Goal: Transaction & Acquisition: Download file/media

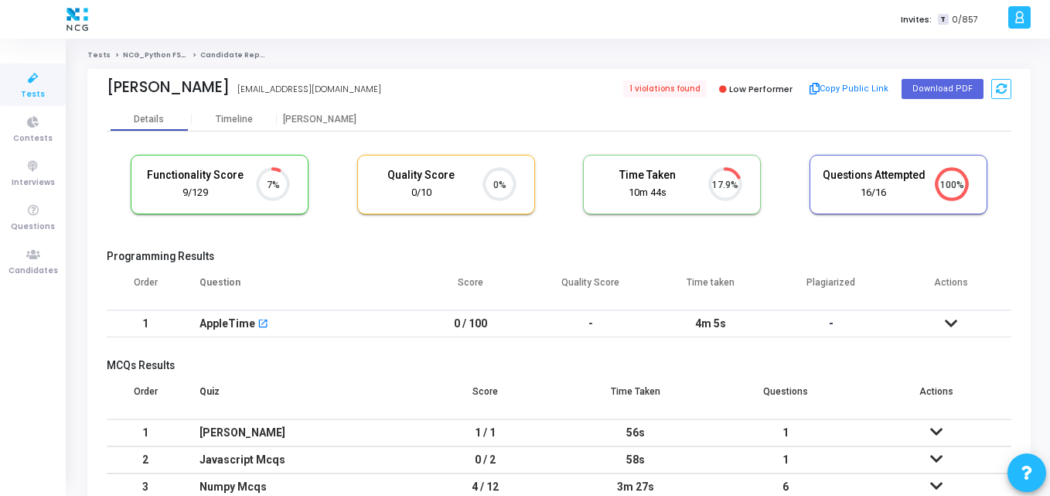
scroll to position [32, 39]
click at [1009, 60] on ol "Tests NCG_Python FS_Developer_2025 Candidate Report" at bounding box center [559, 55] width 944 height 10
click at [533, 123] on div "Details Timeline Proctor" at bounding box center [559, 119] width 905 height 23
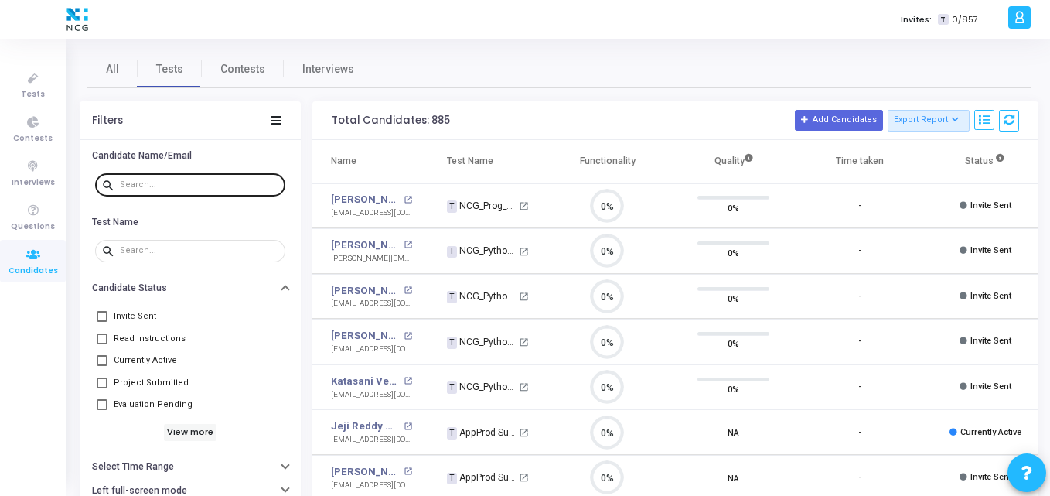
click at [150, 186] on input "text" at bounding box center [199, 184] width 159 height 9
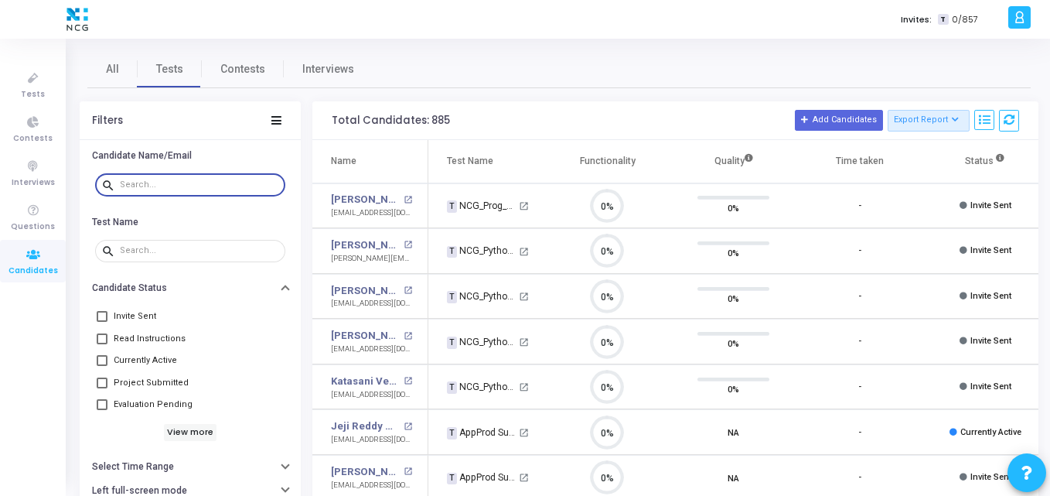
paste input "nisha.chauhan151998@gmail.com"
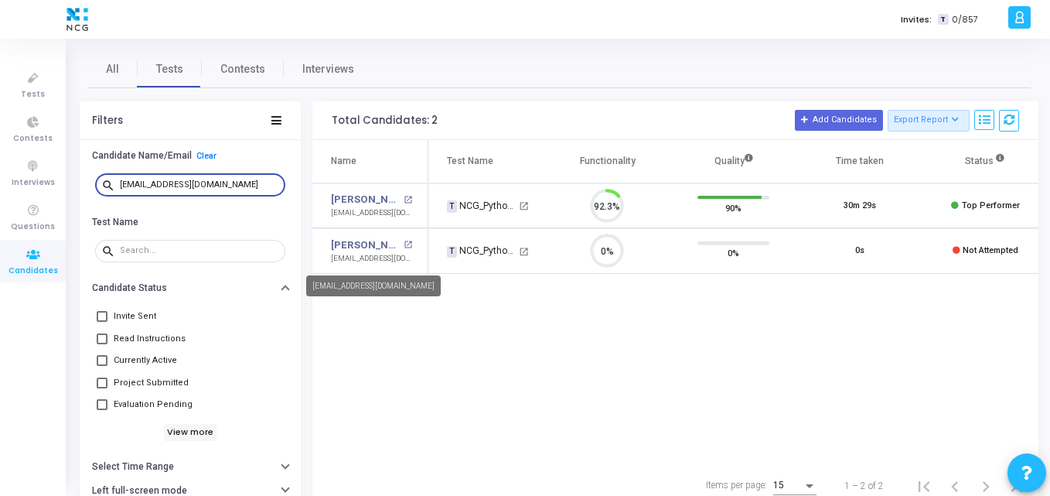
scroll to position [32, 39]
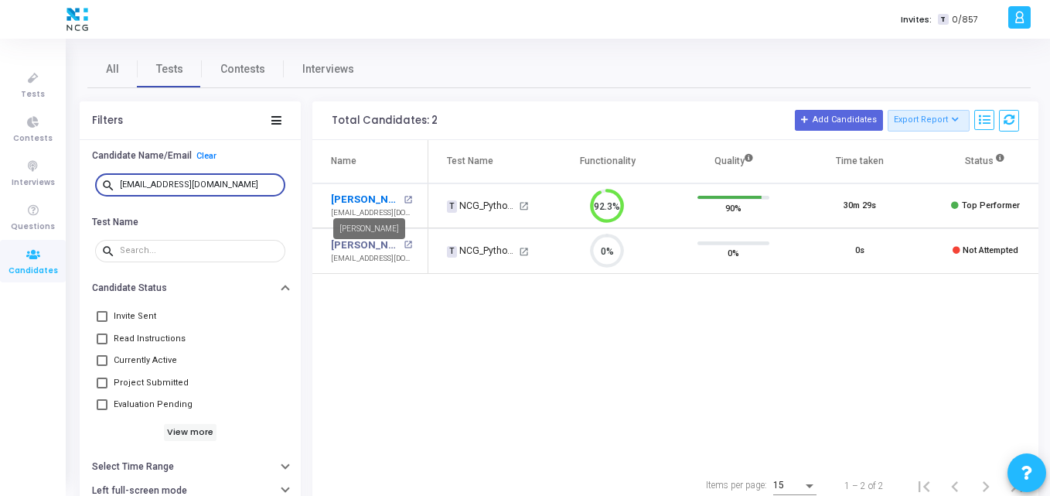
type input "nisha.chauhan151998@gmail.com"
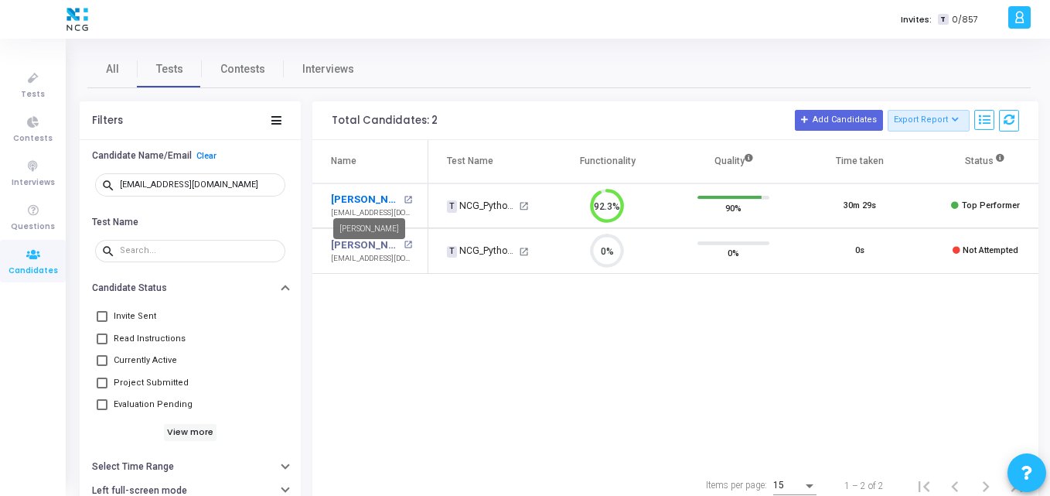
click at [366, 203] on link "Nisha Chauhan" at bounding box center [365, 199] width 69 height 15
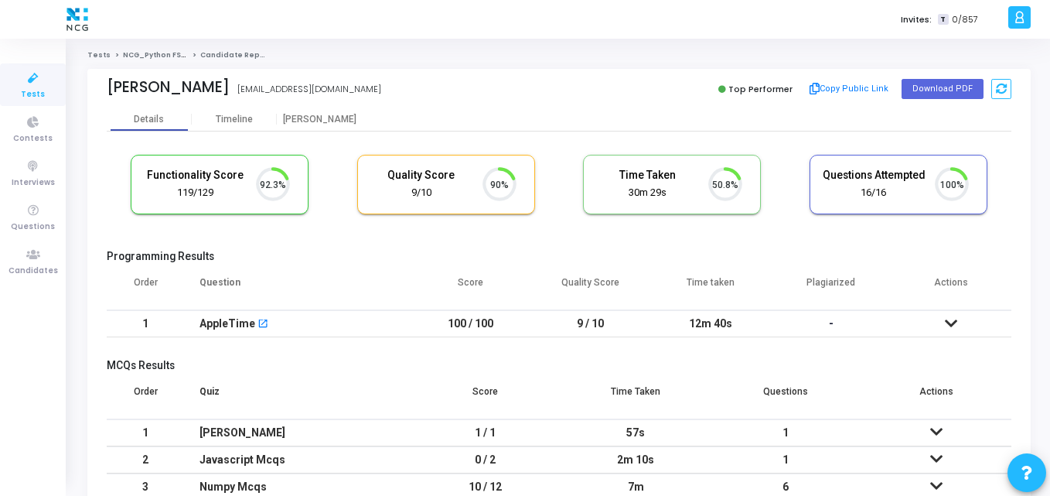
scroll to position [32, 39]
click at [315, 120] on div "Proctor" at bounding box center [319, 120] width 85 height 12
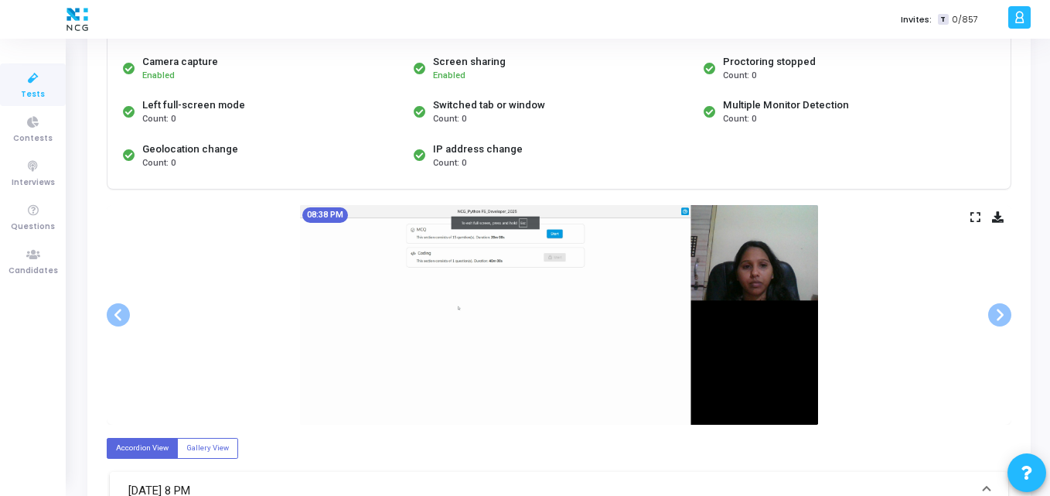
scroll to position [145, 0]
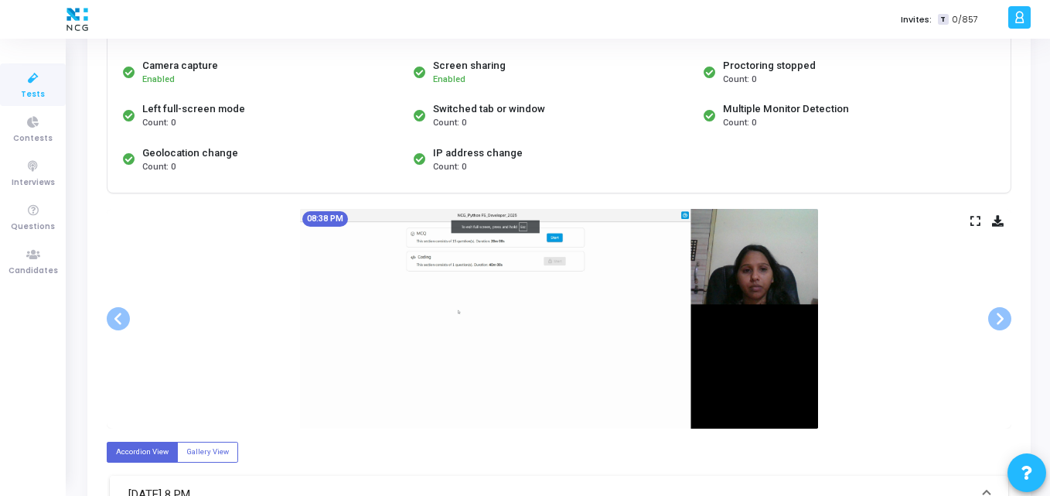
click at [996, 220] on icon at bounding box center [998, 221] width 12 height 9
click at [28, 250] on icon at bounding box center [33, 254] width 32 height 19
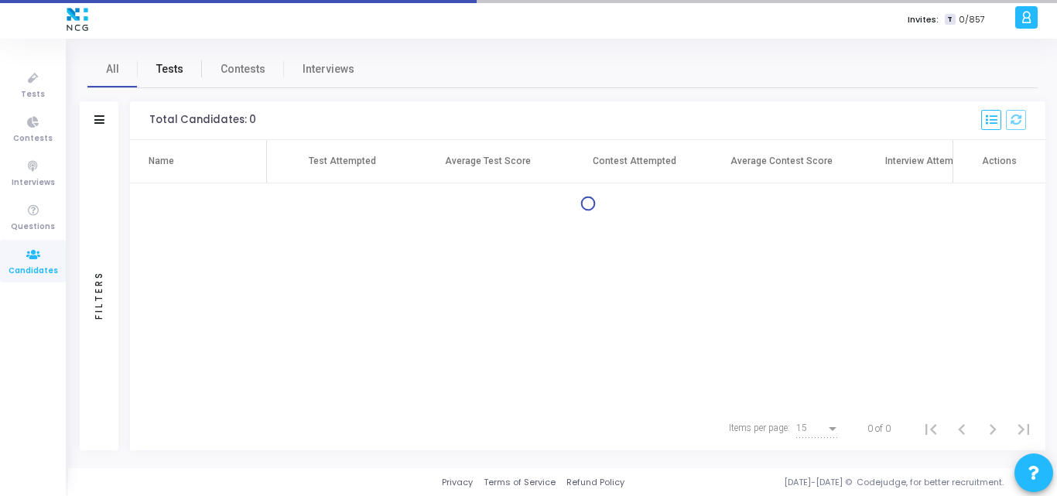
click at [162, 70] on span "Tests" at bounding box center [169, 69] width 27 height 16
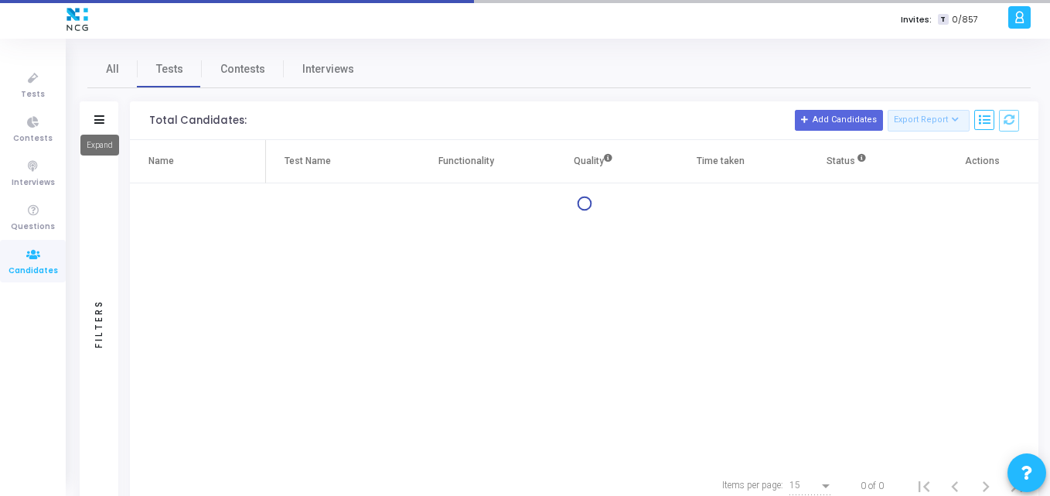
click at [97, 124] on mat-tooltip-component "Expand" at bounding box center [100, 145] width 60 height 43
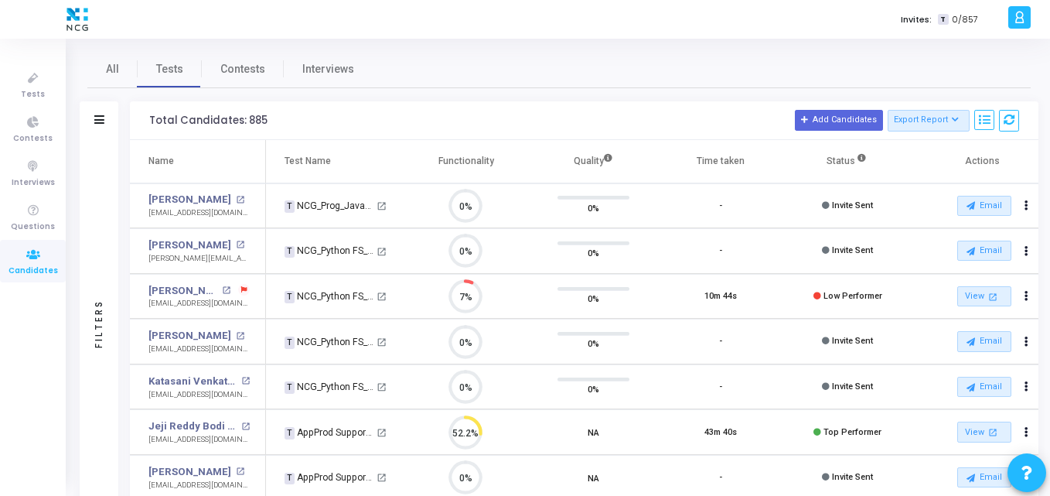
scroll to position [32, 39]
click at [104, 115] on icon at bounding box center [99, 119] width 10 height 9
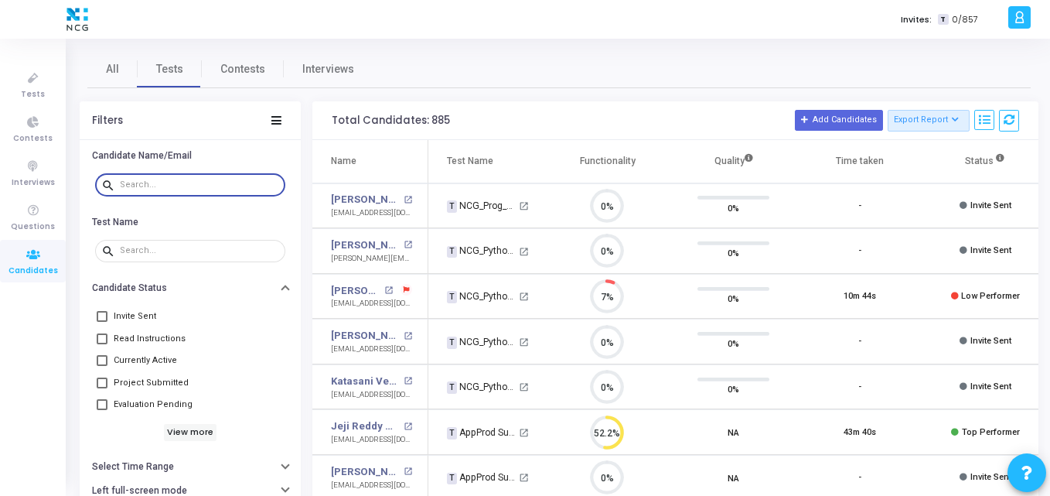
click at [165, 181] on input "text" at bounding box center [199, 184] width 159 height 9
paste input "devawrat.vidhate@gmail.com"
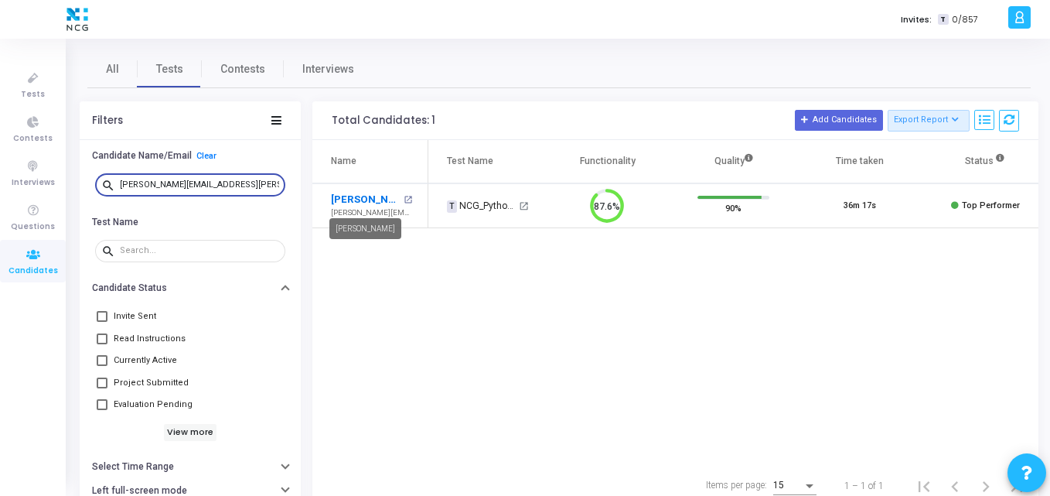
type input "devawrat.vidhate@gmail.com"
click at [385, 200] on link "Devawrat Vidhate" at bounding box center [365, 199] width 69 height 15
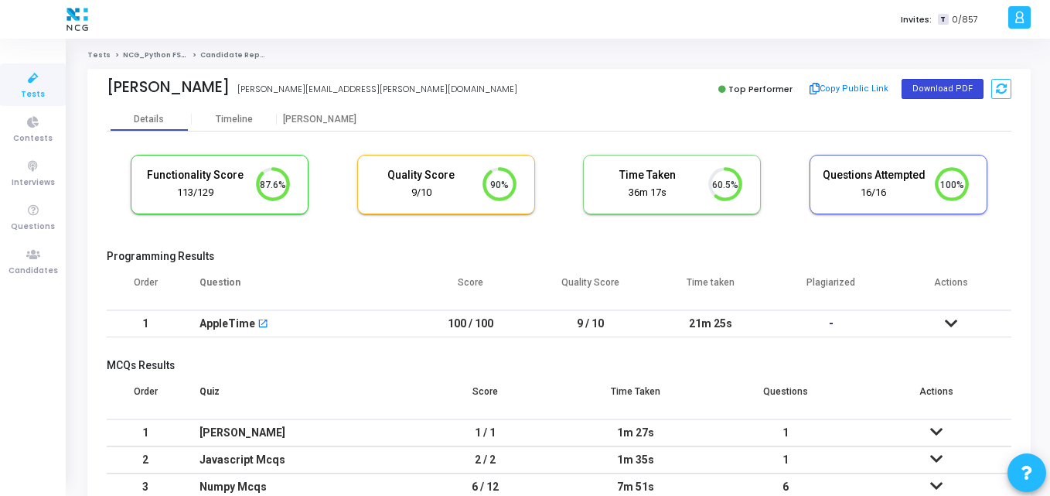
click at [927, 87] on button "Download PDF" at bounding box center [943, 89] width 82 height 20
click at [323, 118] on div "Proctor" at bounding box center [319, 120] width 85 height 12
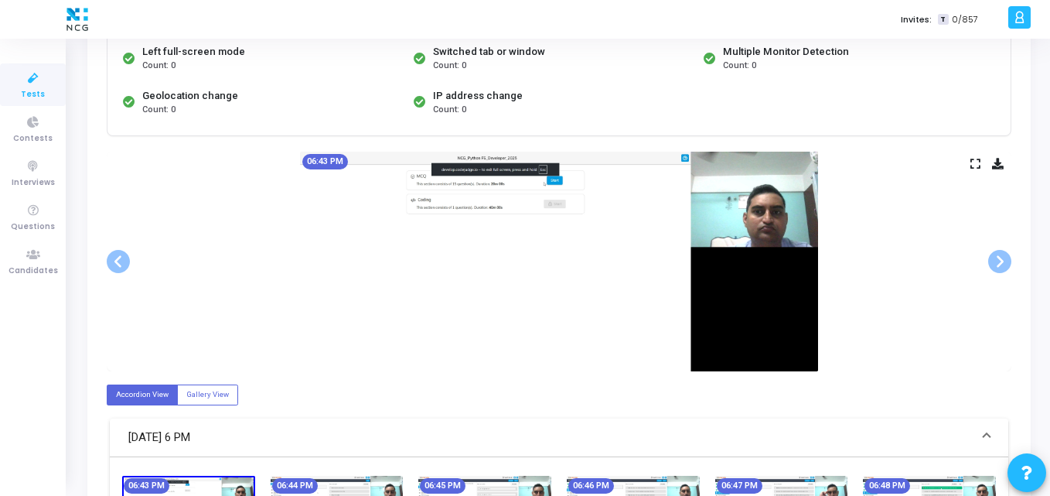
click at [1001, 165] on icon at bounding box center [998, 163] width 12 height 9
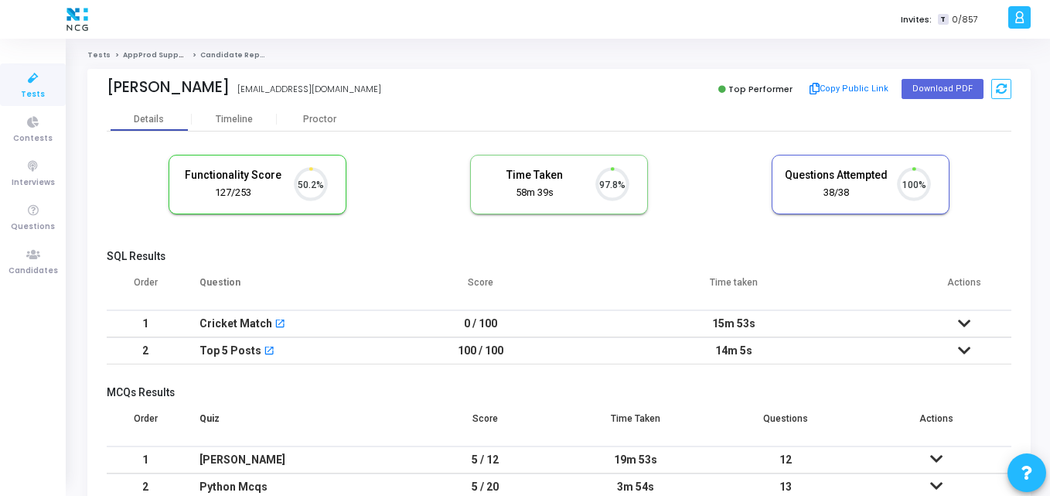
scroll to position [32, 39]
